Goal: Find specific page/section: Find specific page/section

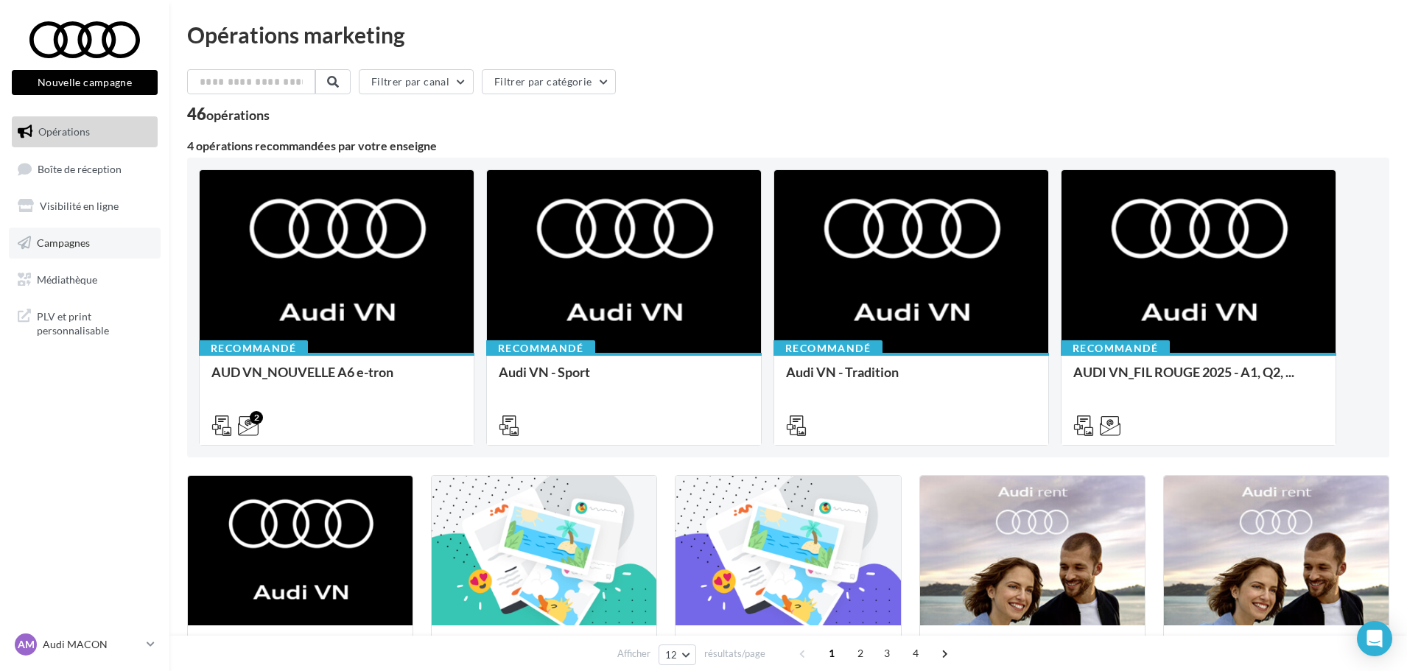
click at [74, 246] on span "Campagnes" at bounding box center [63, 242] width 53 height 13
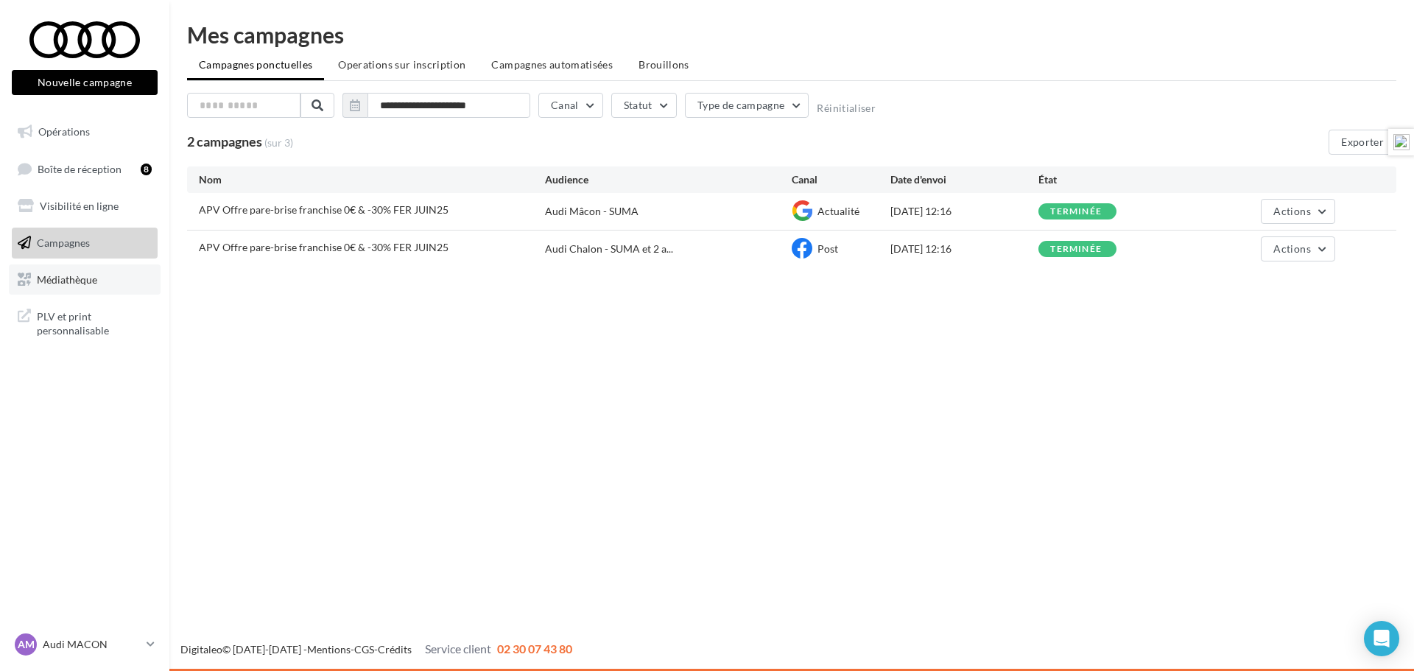
click at [63, 273] on span "Médiathèque" at bounding box center [67, 279] width 60 height 13
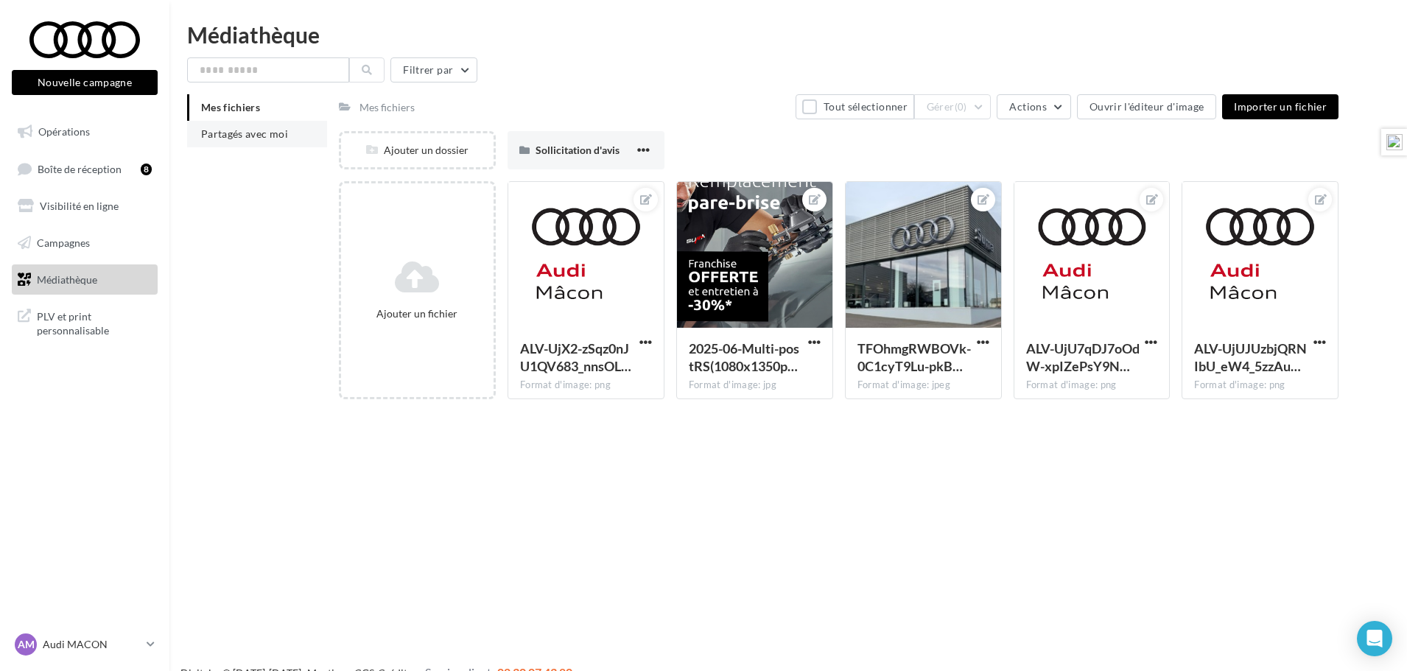
click at [242, 138] on span "Partagés avec moi" at bounding box center [244, 133] width 87 height 13
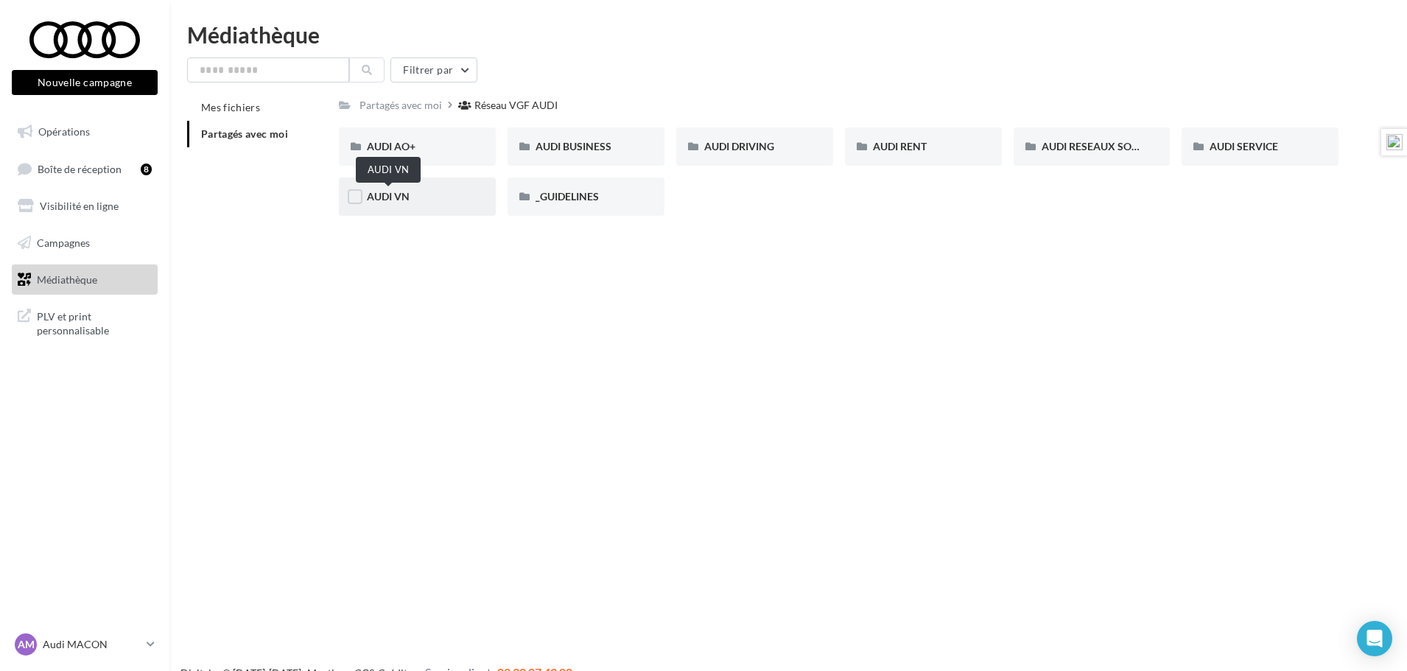
click at [397, 197] on span "AUDI VN" at bounding box center [388, 196] width 43 height 13
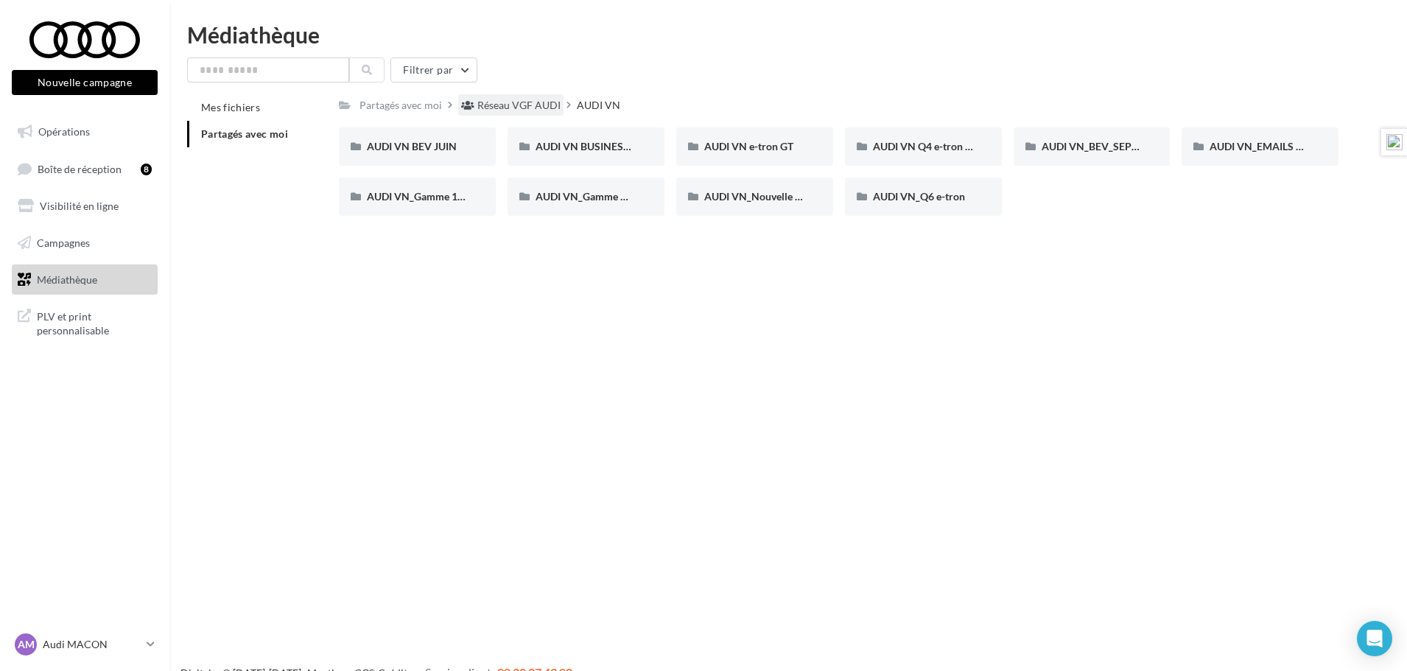
click at [512, 110] on div "Réseau VGF AUDI" at bounding box center [518, 105] width 83 height 15
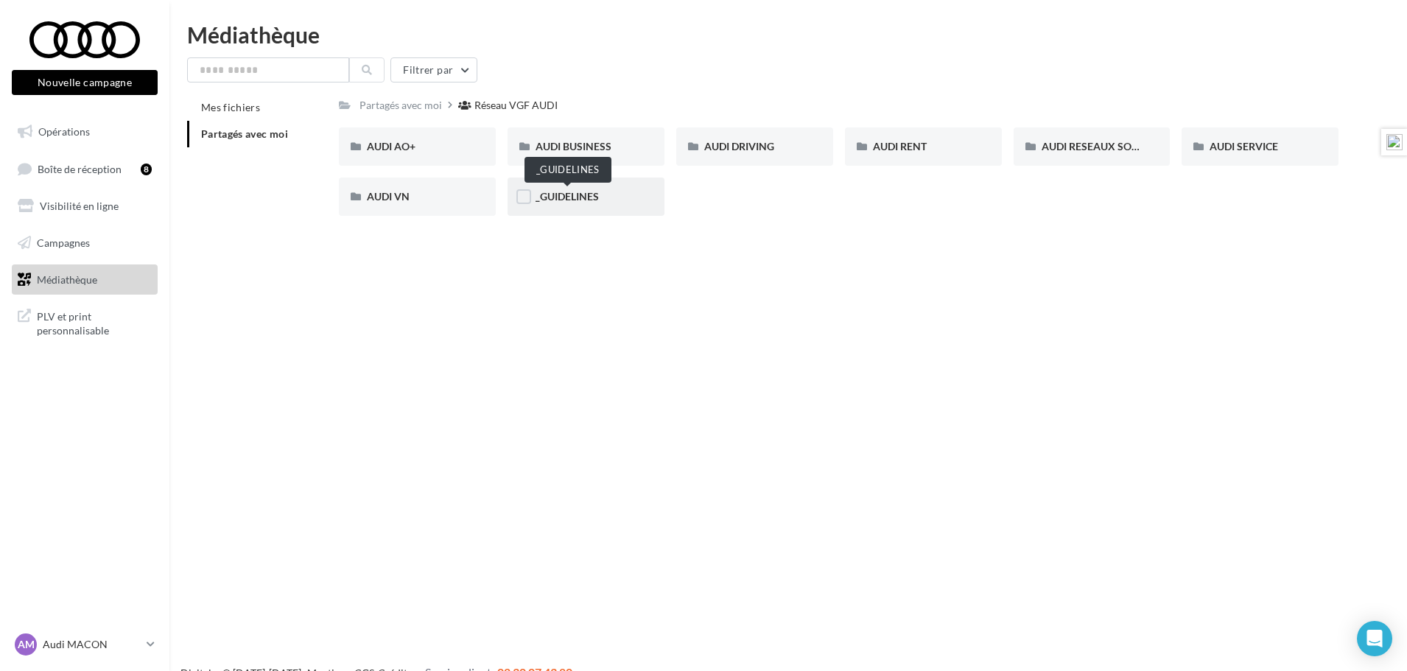
click at [572, 196] on span "_GUIDELINES" at bounding box center [567, 196] width 63 height 13
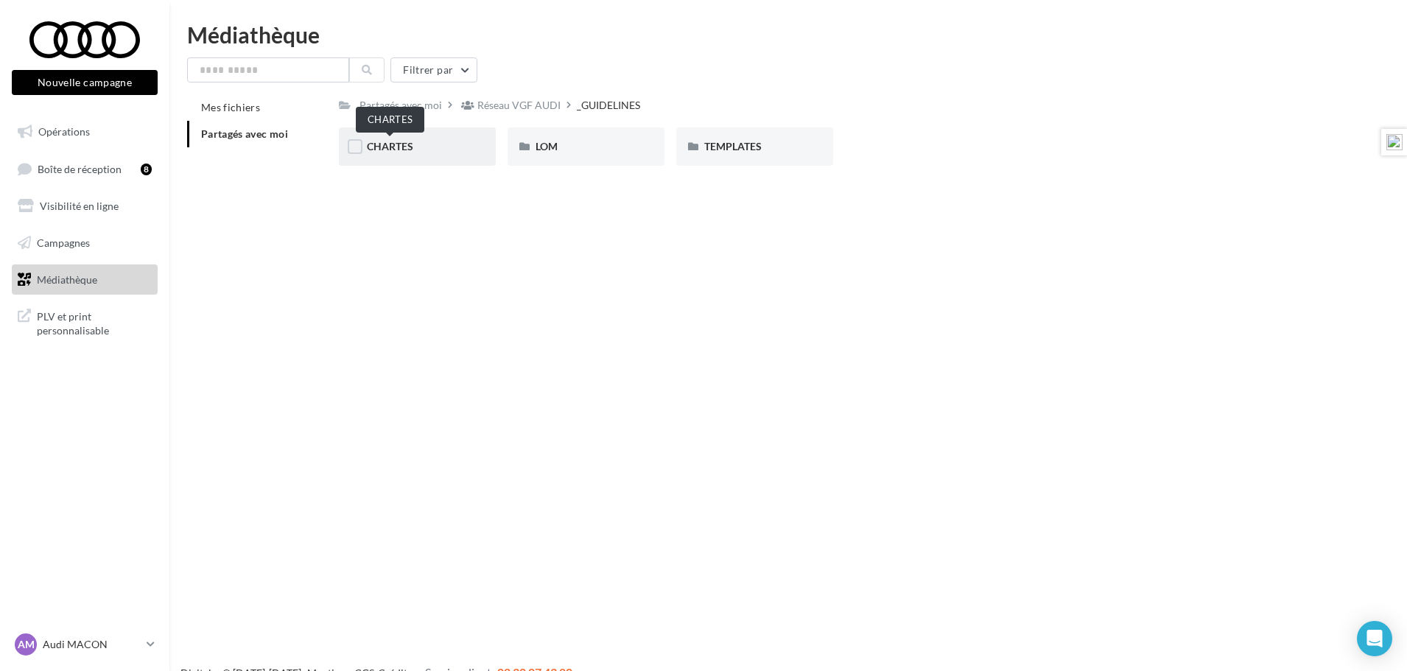
click at [399, 150] on span "CHARTES" at bounding box center [390, 146] width 46 height 13
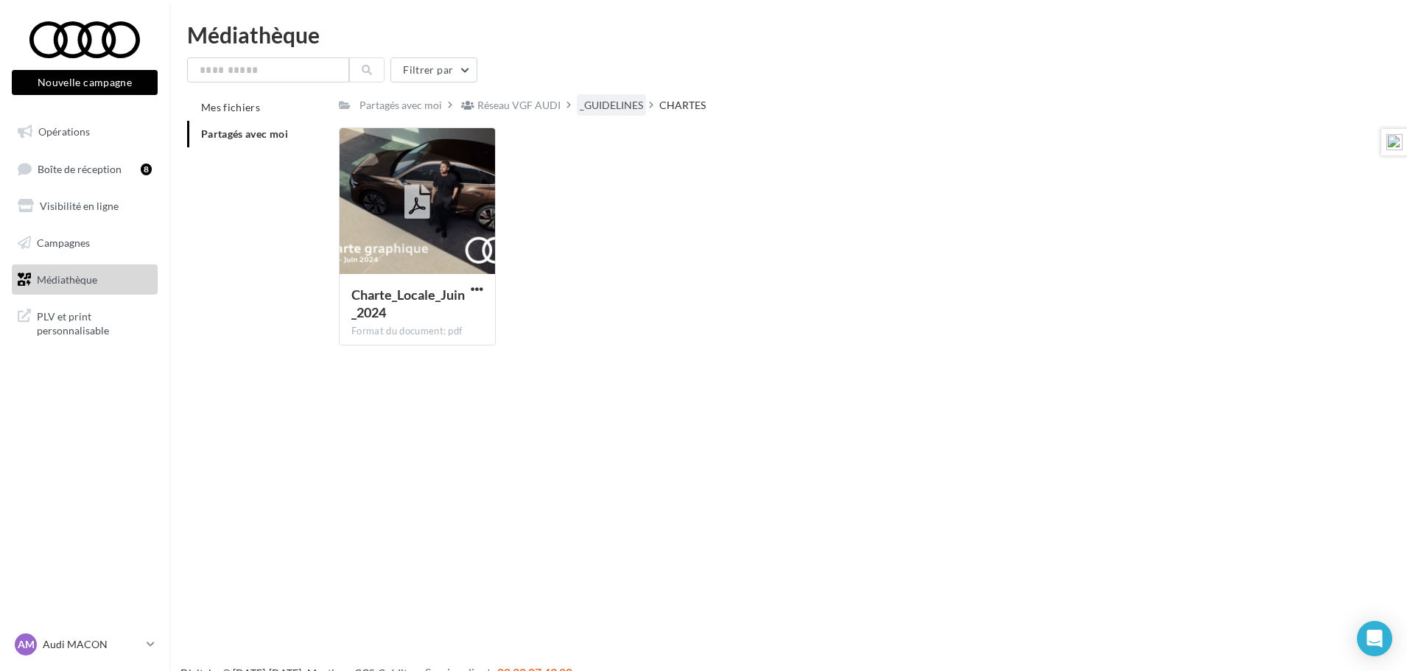
click at [600, 105] on div "_GUIDELINES" at bounding box center [611, 105] width 63 height 15
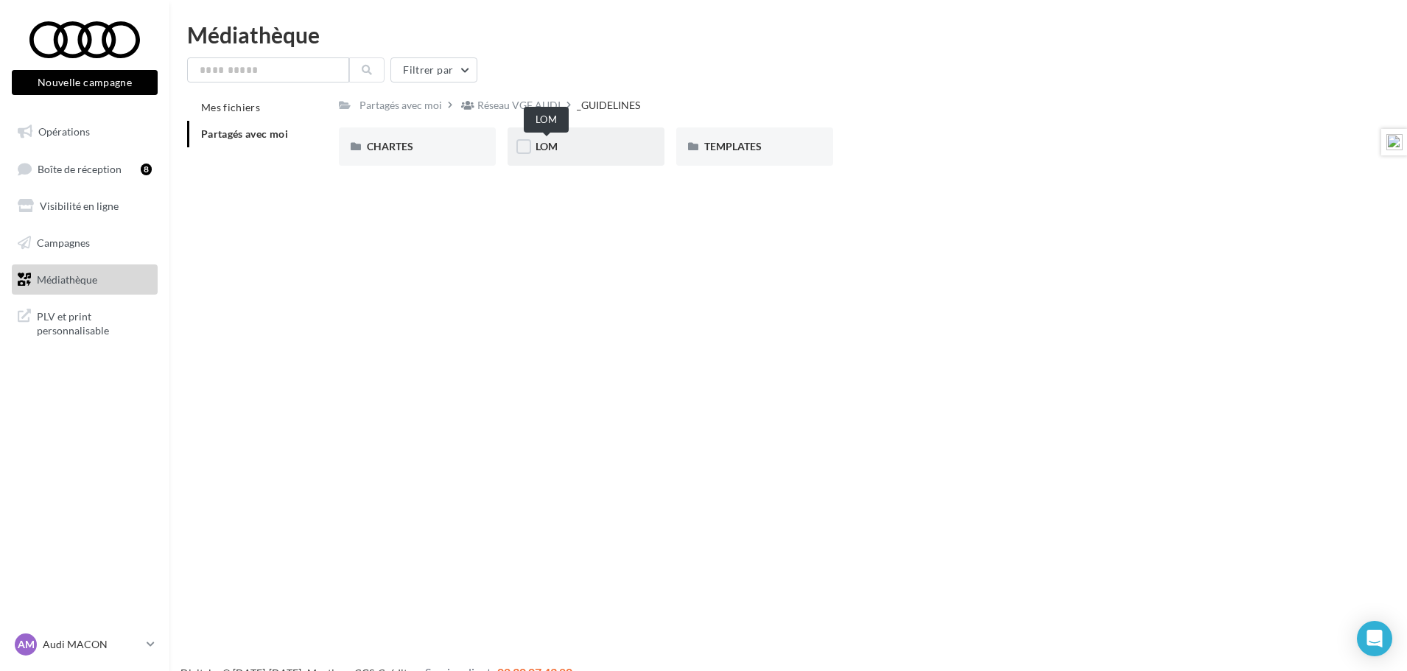
click at [538, 149] on span "LOM" at bounding box center [547, 146] width 22 height 13
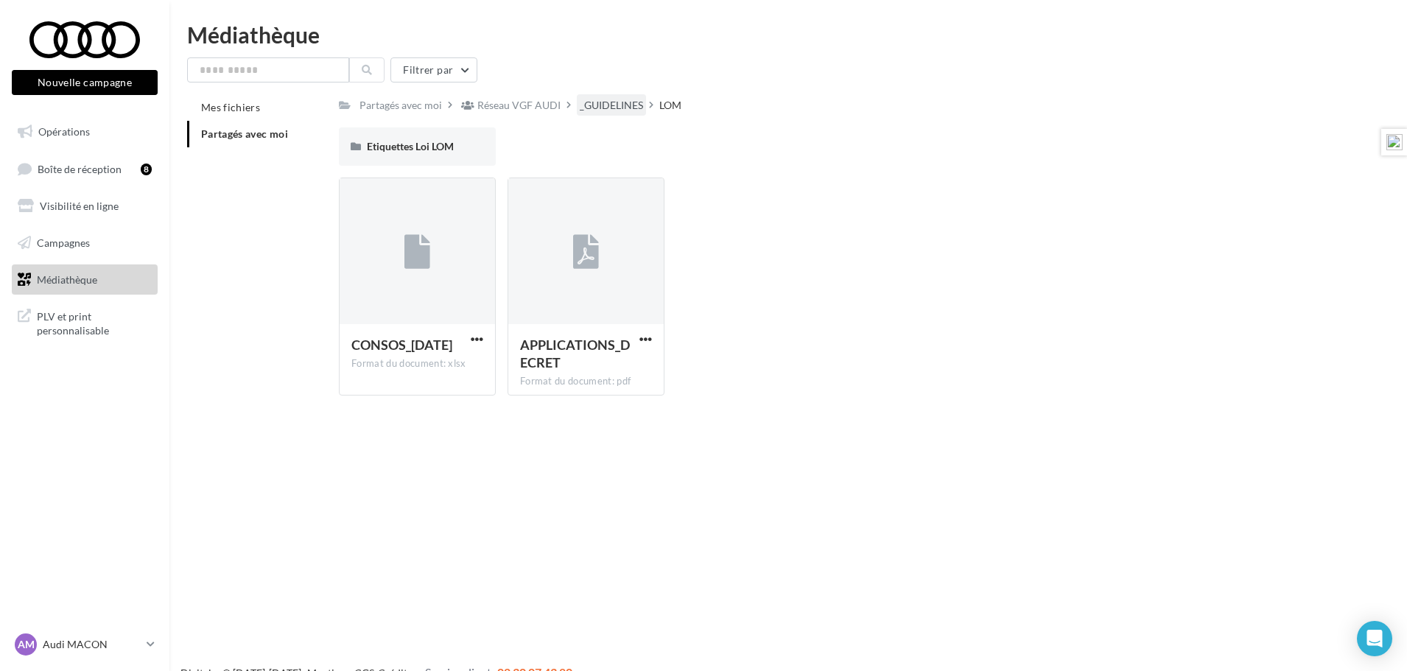
click at [616, 105] on div "_GUIDELINES" at bounding box center [611, 105] width 63 height 15
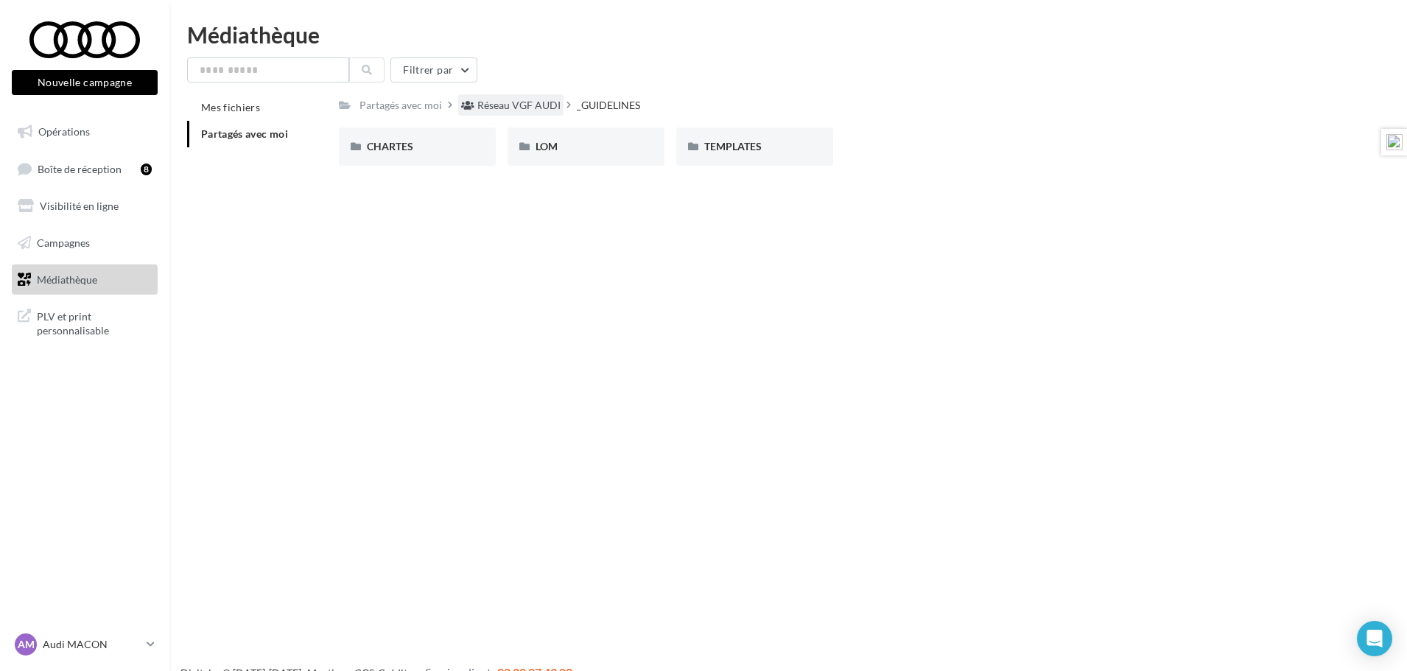
click at [539, 105] on div "Réseau VGF AUDI" at bounding box center [518, 105] width 83 height 15
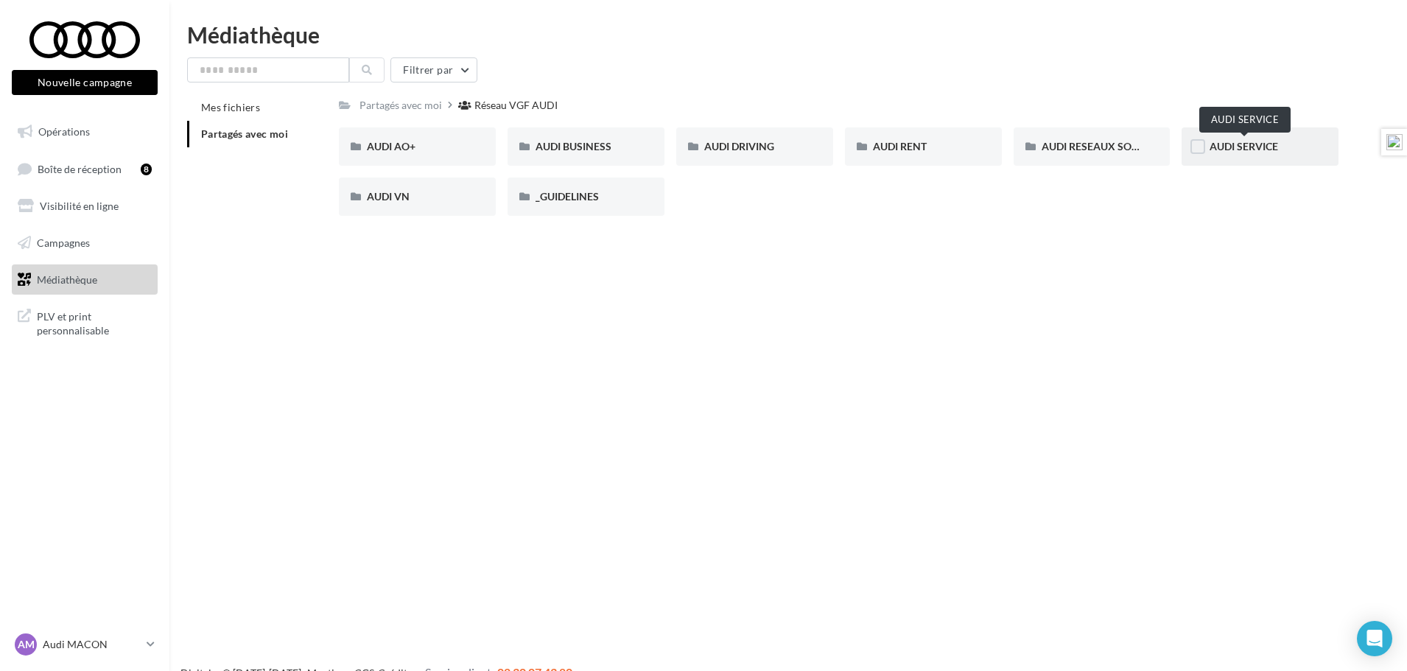
click at [1236, 143] on span "AUDI SERVICE" at bounding box center [1244, 146] width 69 height 13
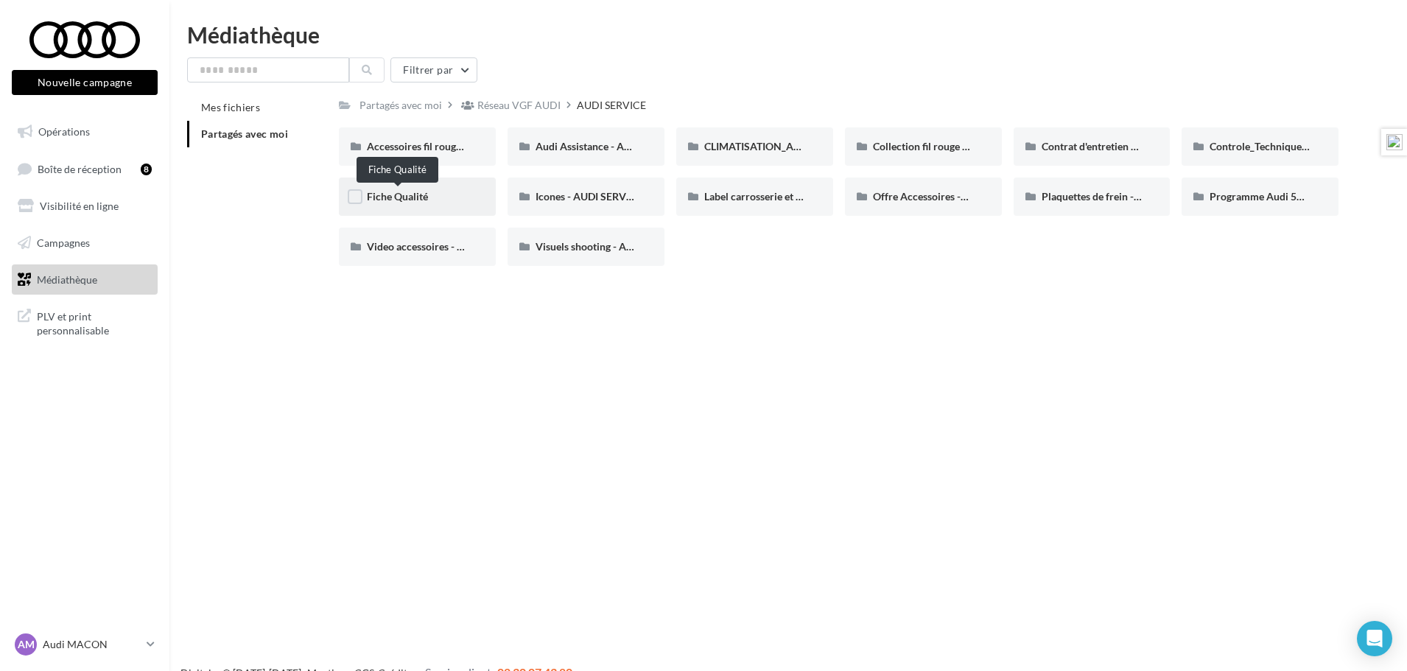
click at [424, 197] on span "Fiche Qualité" at bounding box center [397, 196] width 61 height 13
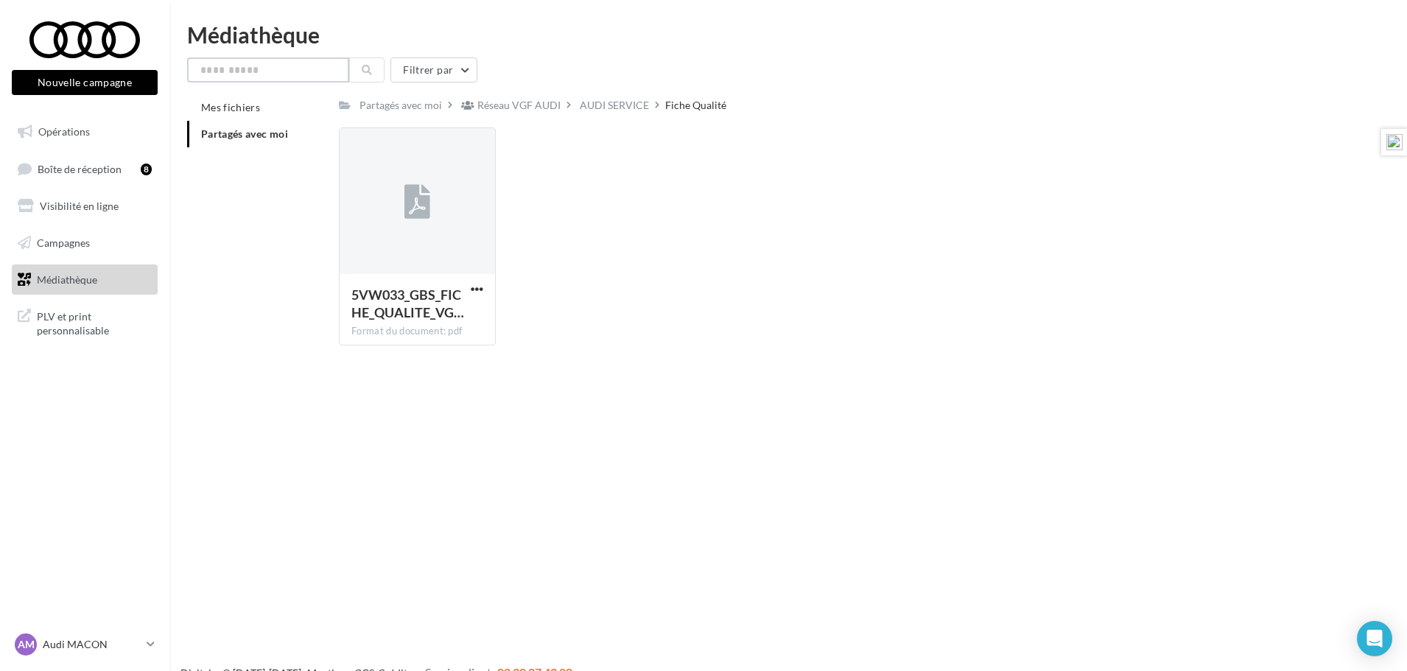
click at [281, 64] on input "text" at bounding box center [268, 69] width 162 height 25
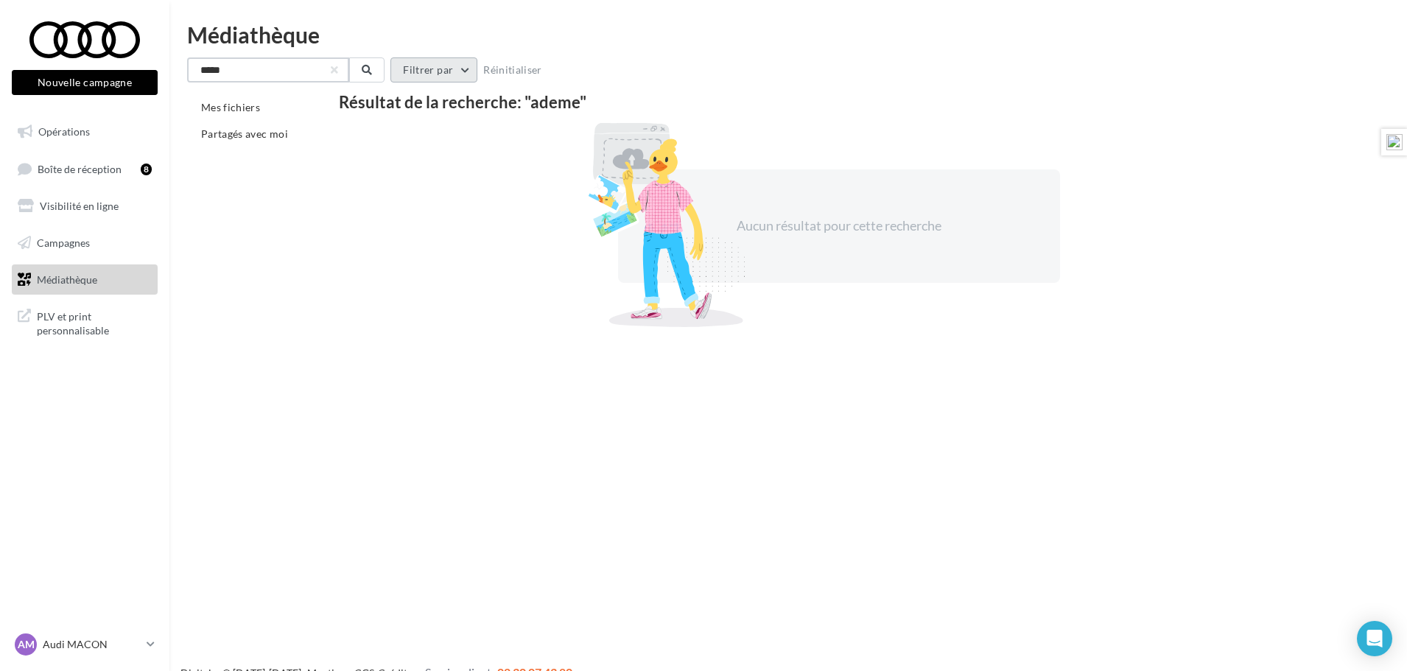
type input "*****"
click at [416, 71] on button "Filtrer par" at bounding box center [433, 69] width 87 height 25
click at [278, 71] on input "*****" at bounding box center [268, 69] width 162 height 25
type input "******"
